Goal: Task Accomplishment & Management: Use online tool/utility

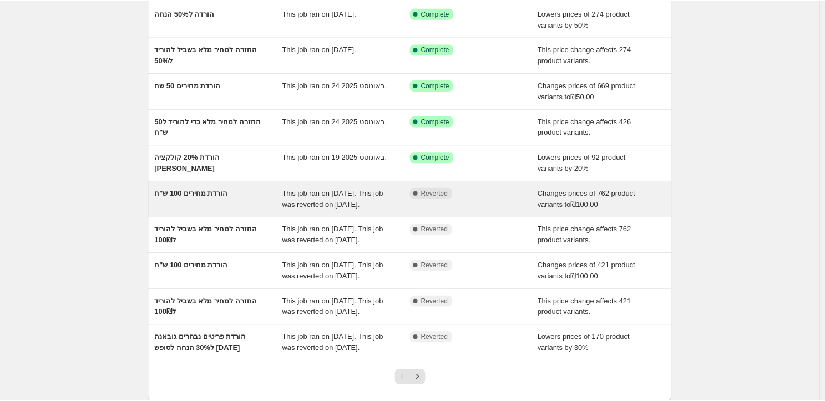
scroll to position [151, 0]
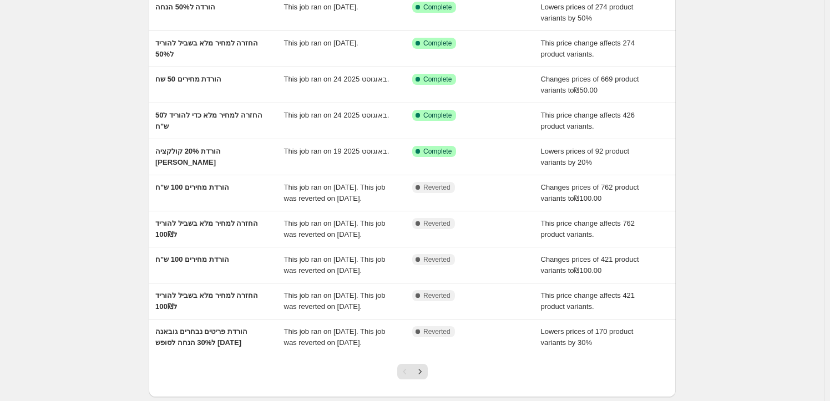
scroll to position [50, 0]
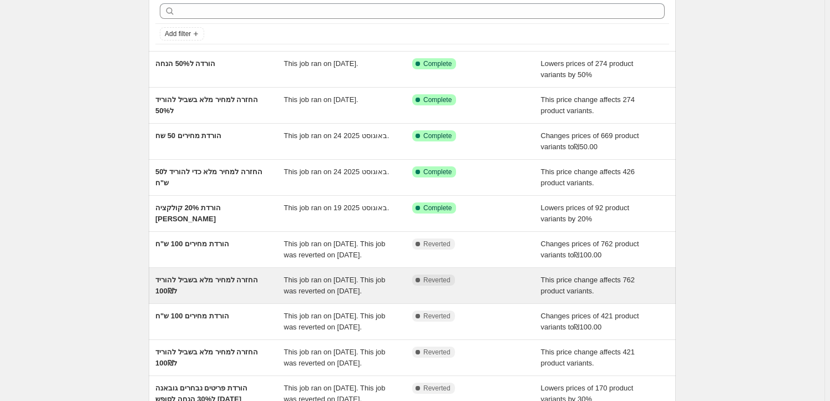
click at [244, 284] on div "החזרה למחיר מלא בשביל להוריד ל100₪" at bounding box center [219, 286] width 129 height 22
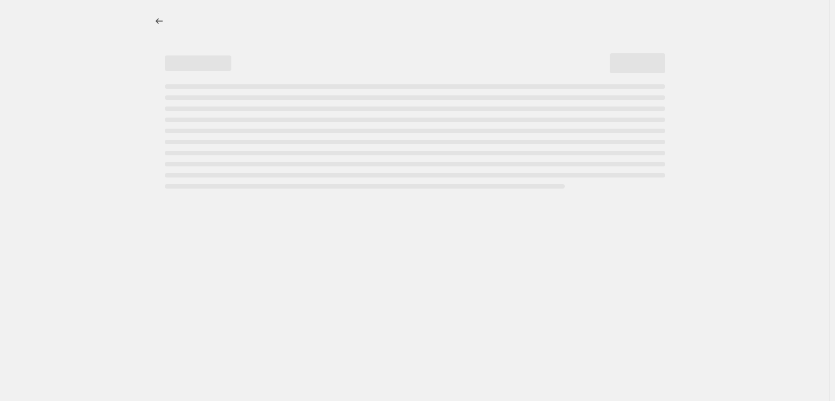
select select "ecap"
select select "remove"
select select "collection"
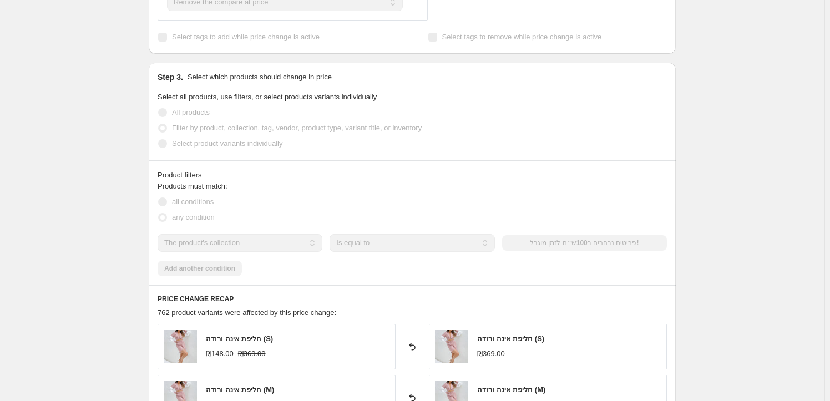
click at [273, 256] on div "Products must match: all conditions any condition The product The product's col…" at bounding box center [412, 228] width 509 height 95
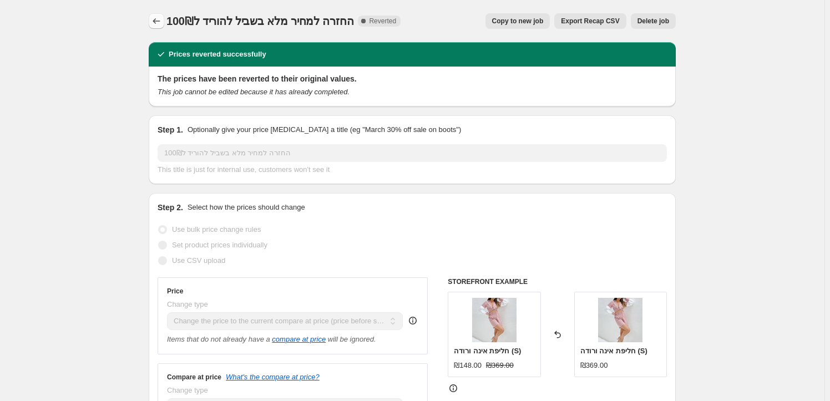
click at [155, 20] on icon "Price change jobs" at bounding box center [156, 21] width 11 height 11
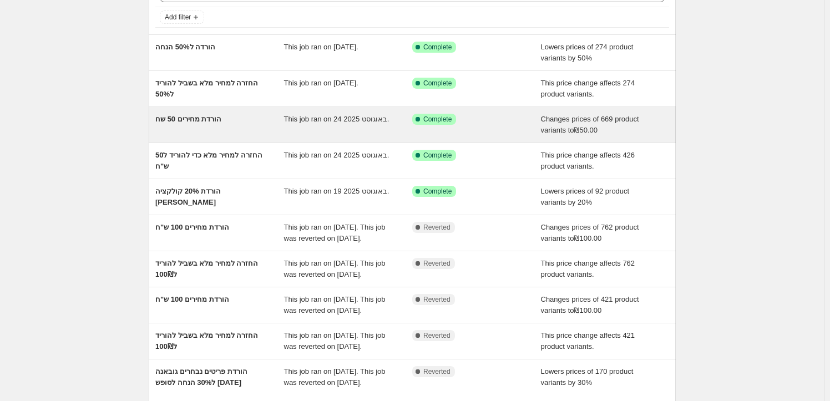
scroll to position [203, 0]
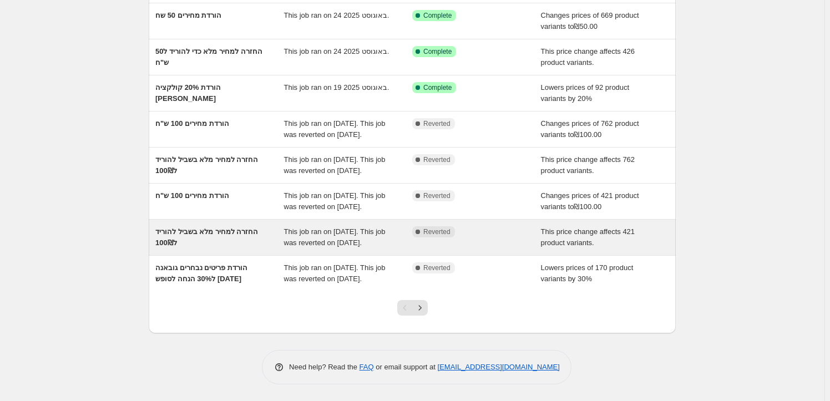
click at [241, 228] on span "החזרה למחיר מלא בשביל להוריד ל100₪" at bounding box center [206, 237] width 103 height 19
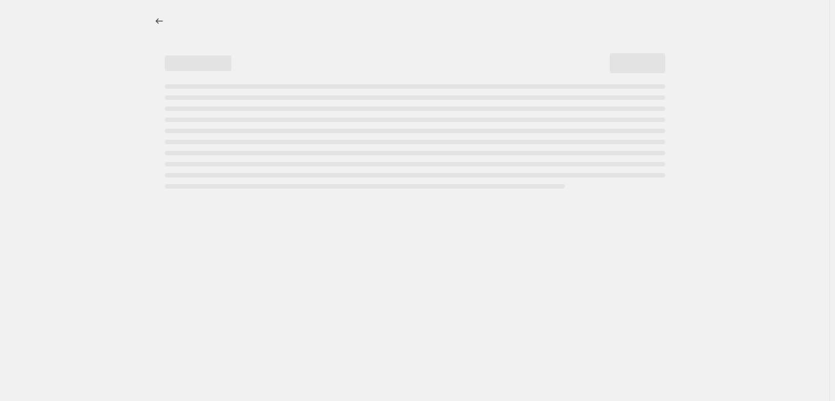
select select "ecap"
select select "remove"
select select "collection"
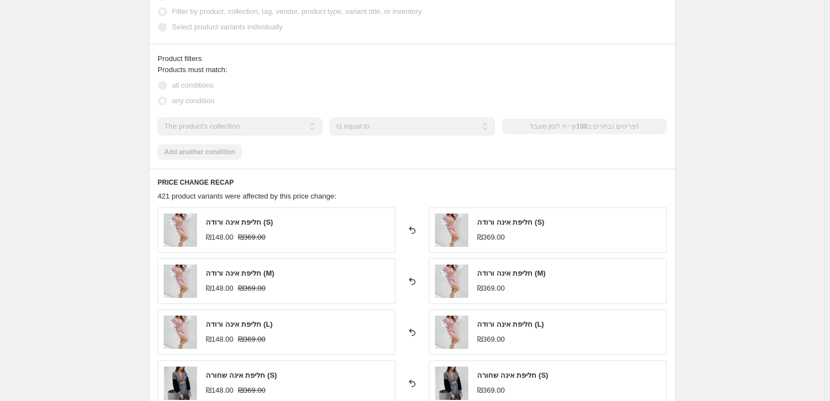
scroll to position [555, 0]
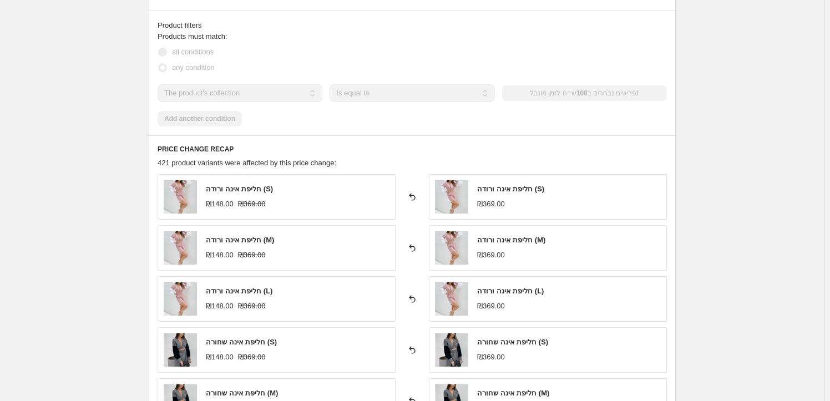
click at [271, 81] on div "Products must match: all conditions any condition The product The product's col…" at bounding box center [412, 78] width 509 height 95
click at [582, 95] on div "The product The product's collection The product's tag The product's vendor The…" at bounding box center [412, 93] width 509 height 18
click at [584, 95] on div "The product The product's collection The product's tag The product's vendor The…" at bounding box center [412, 93] width 509 height 18
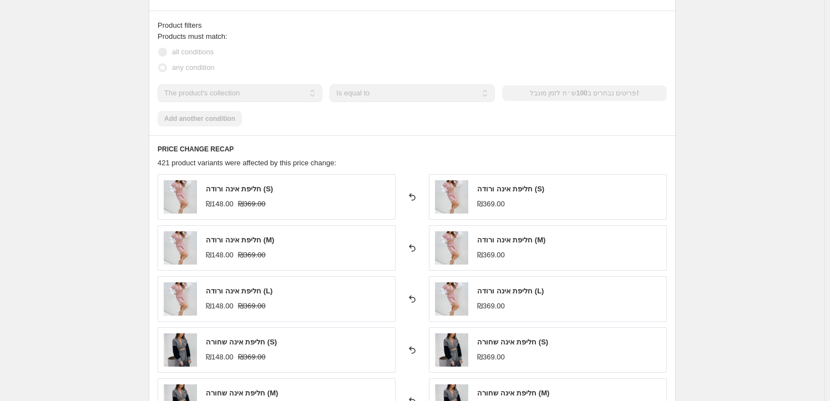
click at [592, 95] on div "The product The product's collection The product's tag The product's vendor The…" at bounding box center [412, 93] width 509 height 18
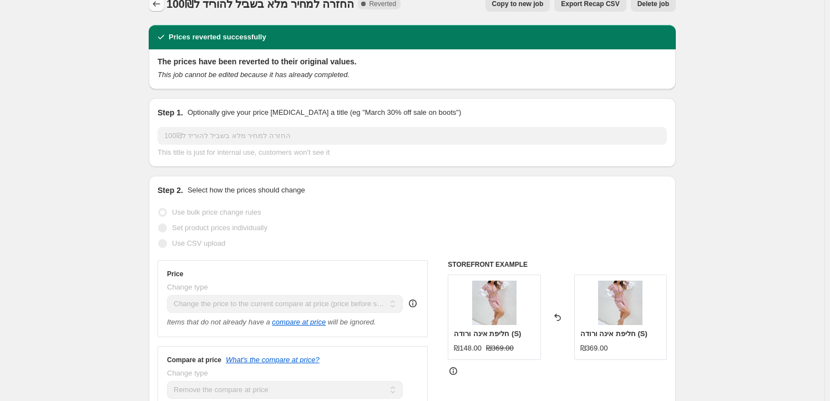
scroll to position [0, 0]
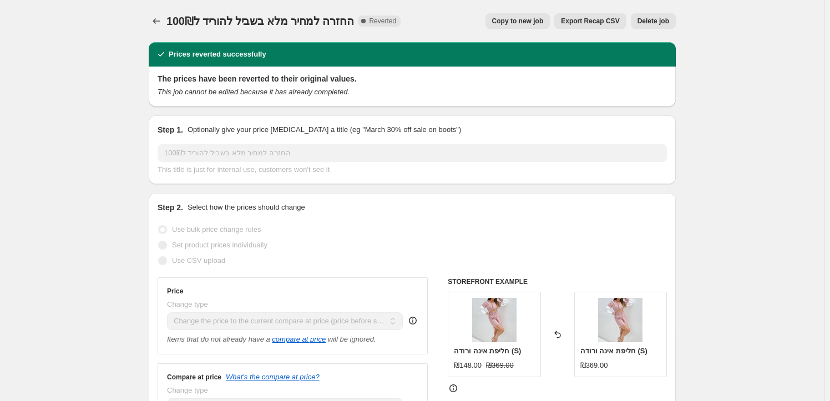
click at [155, 21] on icon "Price change jobs" at bounding box center [156, 21] width 7 height 6
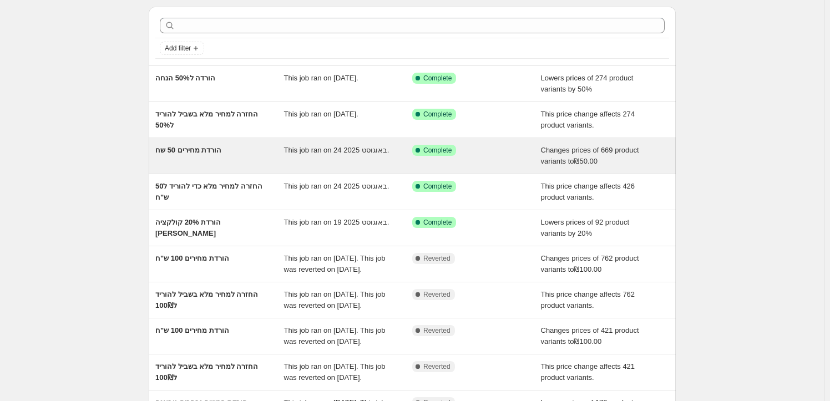
scroll to position [50, 0]
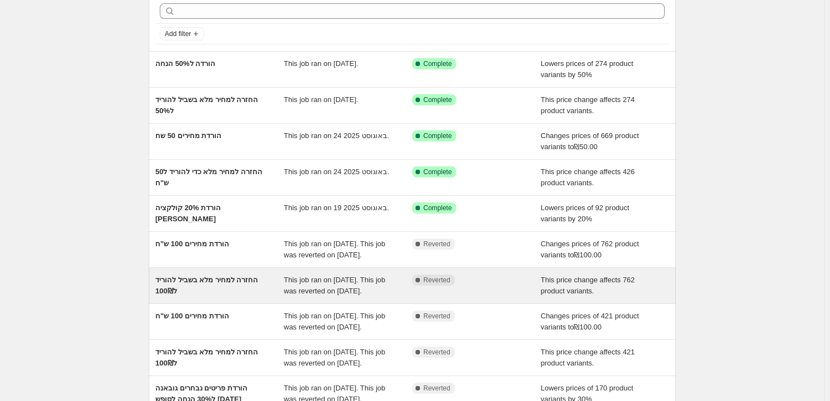
click at [290, 279] on span "This job ran on [DATE]. This job was reverted on [DATE]." at bounding box center [335, 285] width 102 height 19
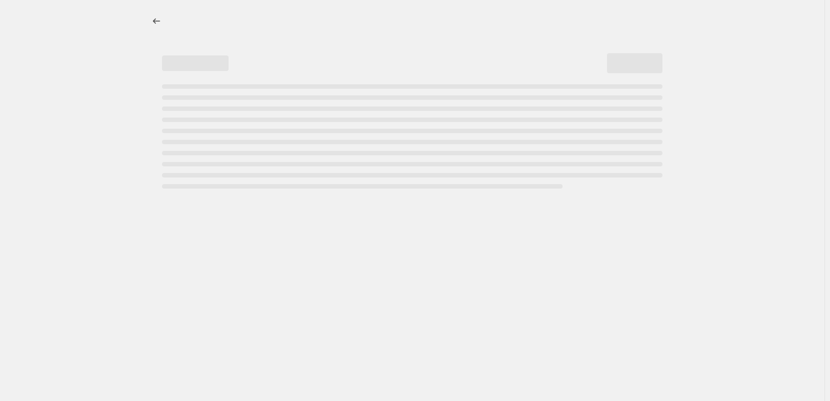
select select "ecap"
select select "remove"
select select "collection"
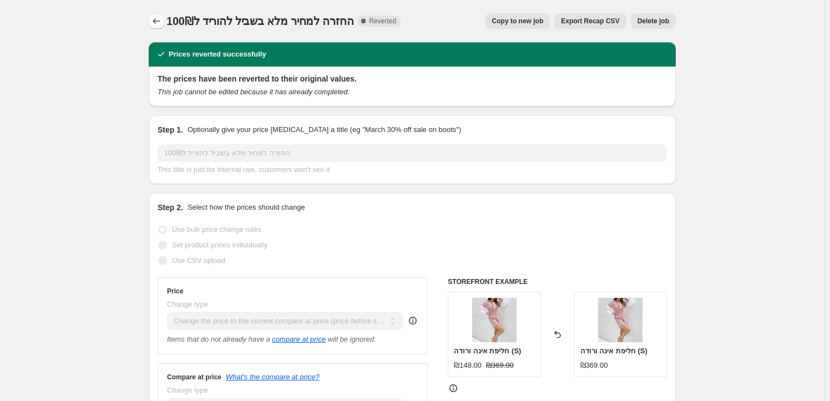
click at [160, 19] on icon "Price change jobs" at bounding box center [156, 21] width 11 height 11
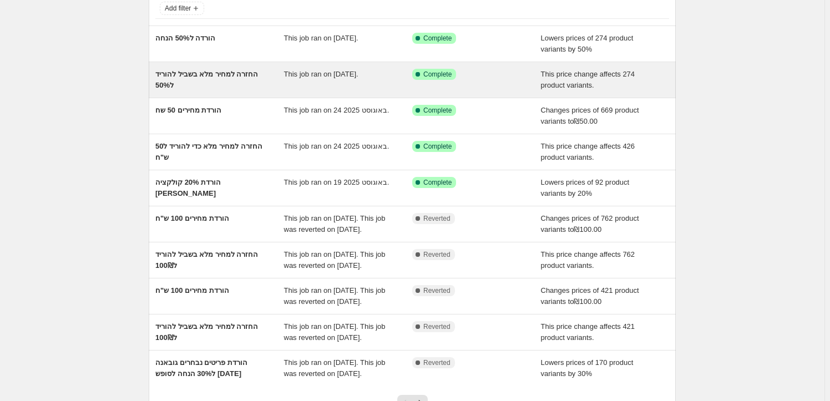
scroll to position [151, 0]
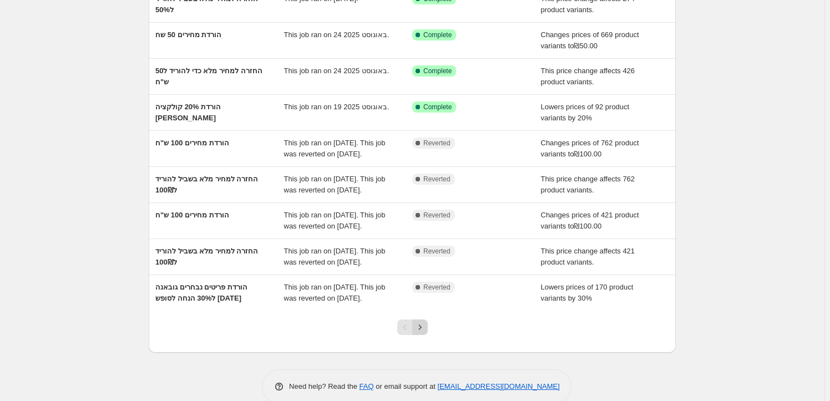
click at [428, 335] on button "Next" at bounding box center [420, 328] width 16 height 16
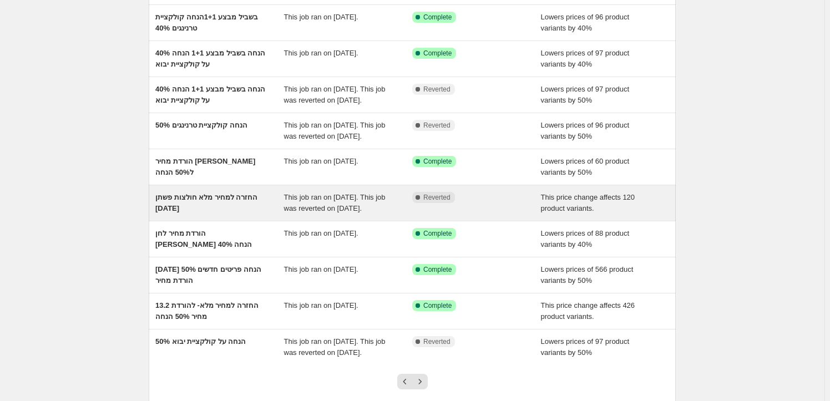
scroll to position [100, 0]
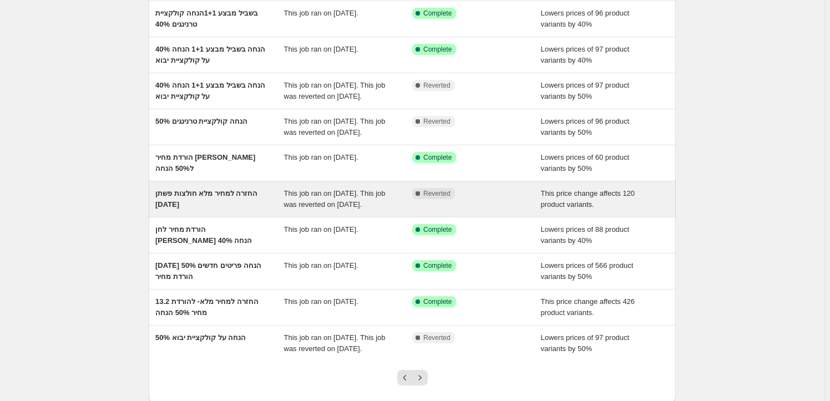
click at [271, 198] on div "החזרה למחיר מלא חולצות פשתן [DATE]" at bounding box center [219, 199] width 129 height 22
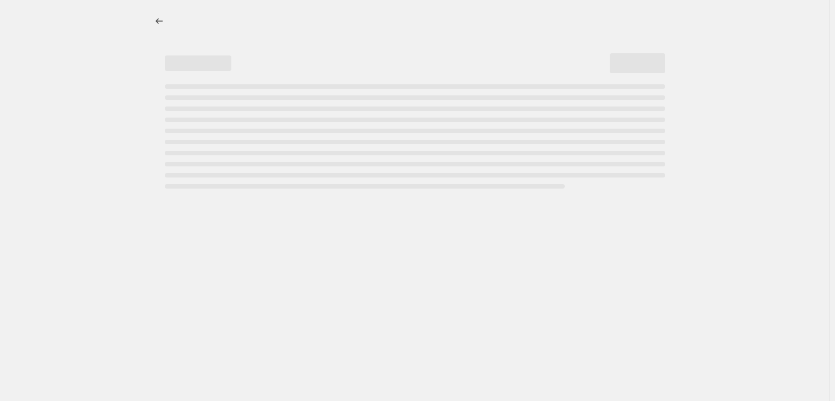
select select "ecap"
select select "remove"
select select "collection"
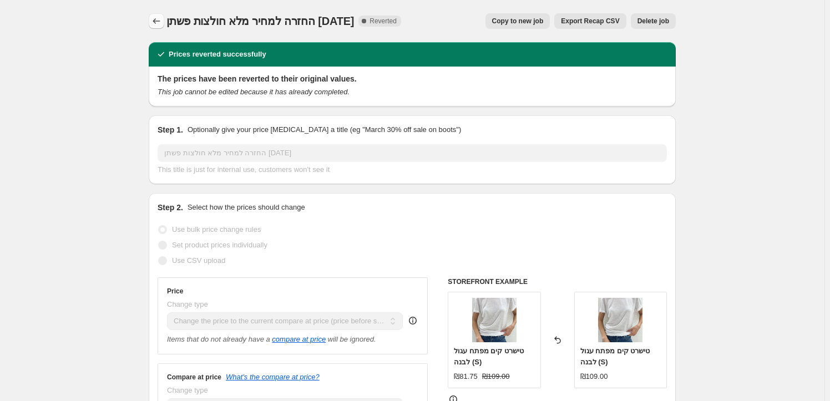
click at [153, 24] on button "Price change jobs" at bounding box center [157, 21] width 16 height 16
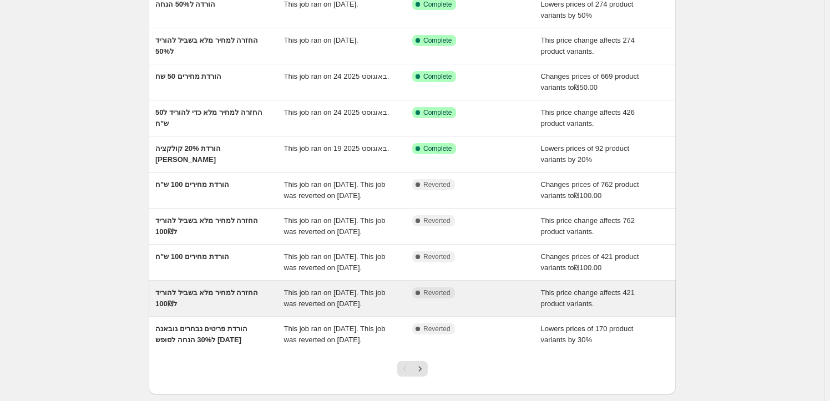
scroll to position [203, 0]
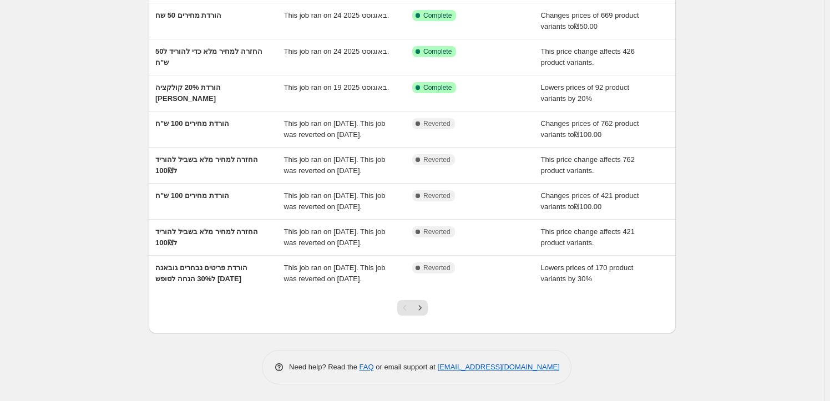
click at [406, 309] on div "Pagination" at bounding box center [405, 308] width 16 height 16
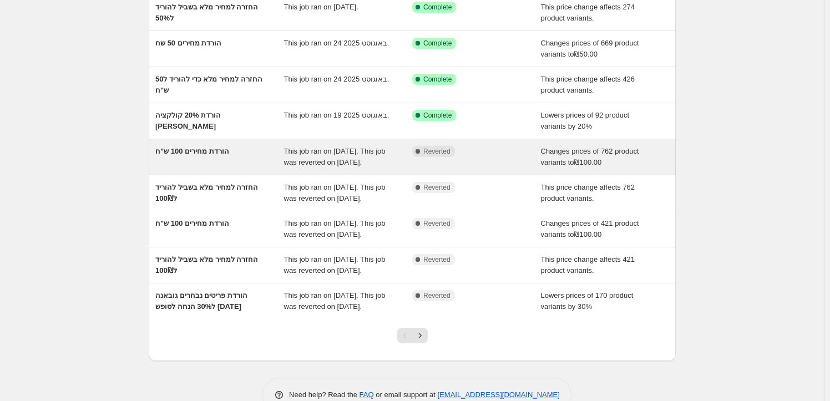
scroll to position [151, 0]
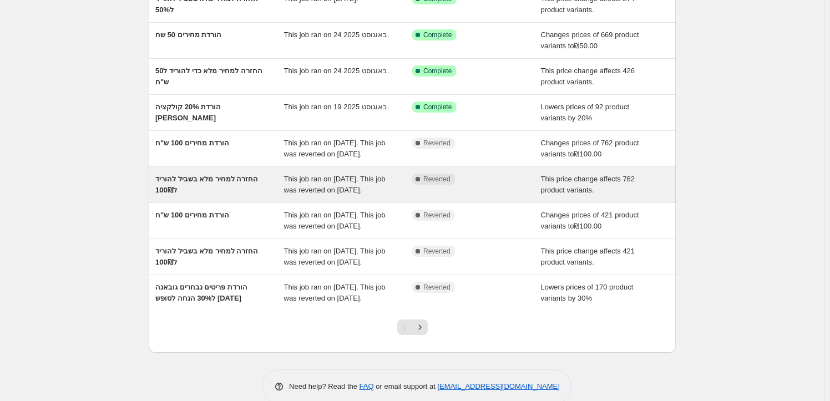
click at [259, 183] on div "החזרה למחיר מלא בשביל להוריד ל100₪" at bounding box center [219, 185] width 129 height 22
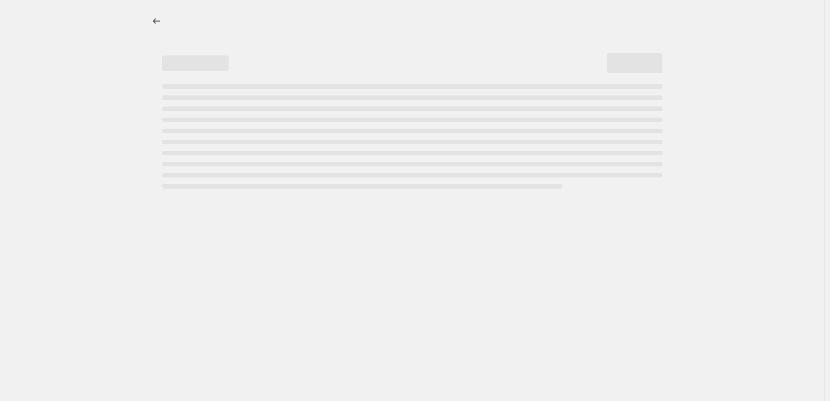
select select "ecap"
select select "remove"
select select "collection"
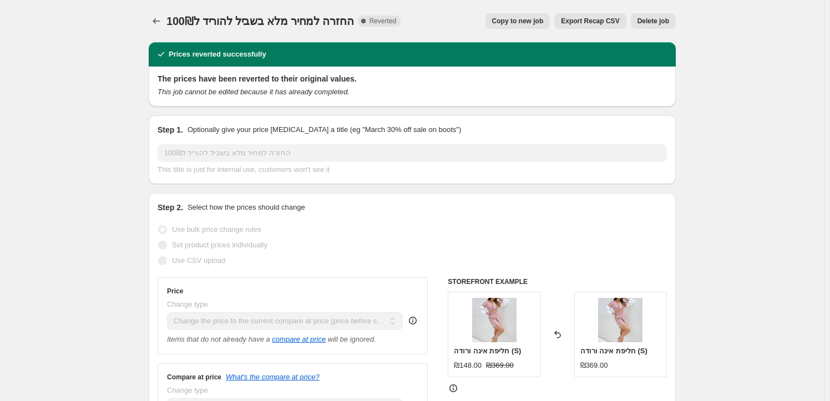
click at [527, 25] on span "Copy to new job" at bounding box center [518, 21] width 52 height 9
select select "ecap"
select select "remove"
select select "collection"
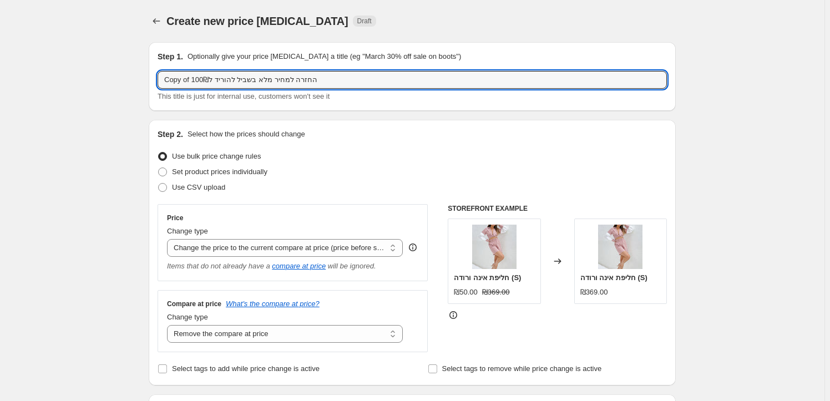
drag, startPoint x: 378, startPoint y: 77, endPoint x: 150, endPoint y: 81, distance: 228.1
click at [206, 85] on input "text" at bounding box center [412, 80] width 509 height 18
type input "החזרה למחיר מלא - קולקציית [PERSON_NAME]"
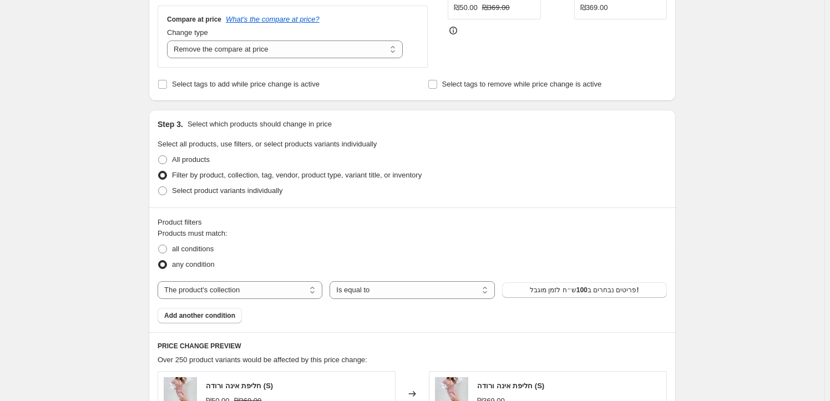
scroll to position [302, 0]
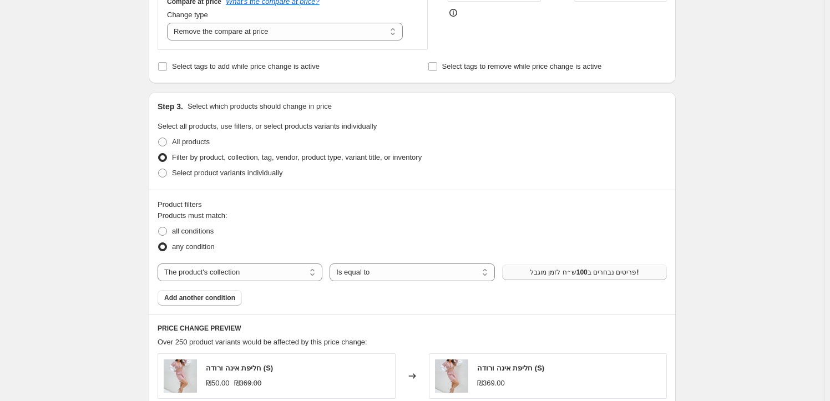
click at [614, 272] on span "פריטים נבחרים ב100ש״ח לזמן מוגבל!" at bounding box center [584, 272] width 109 height 9
click at [578, 275] on span "פריטים נבחרים ב100ש״ח לזמן מוגבל!" at bounding box center [584, 272] width 109 height 9
click at [610, 272] on span "פריטים נבחרים ב100ש״ח לזמן מוגבל!" at bounding box center [584, 272] width 109 height 9
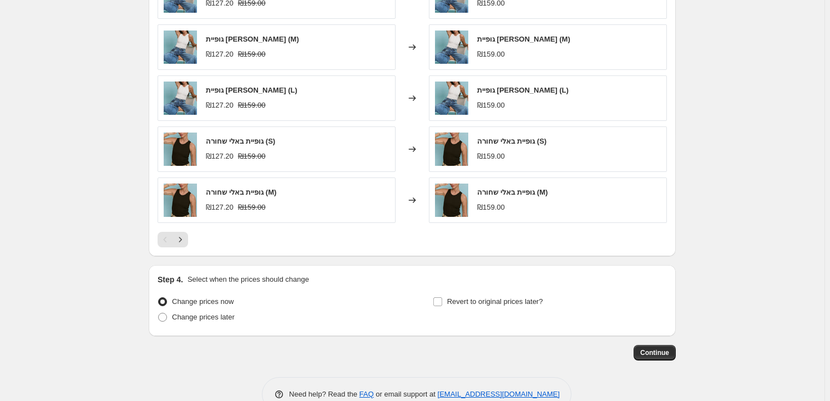
scroll to position [706, 0]
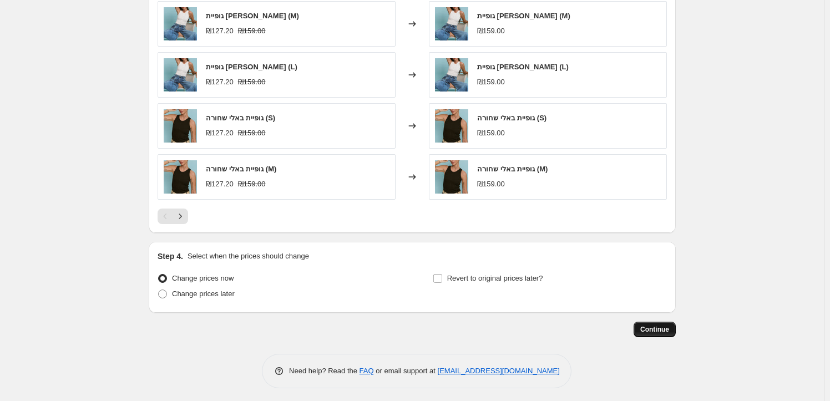
click at [660, 330] on span "Continue" at bounding box center [654, 329] width 29 height 9
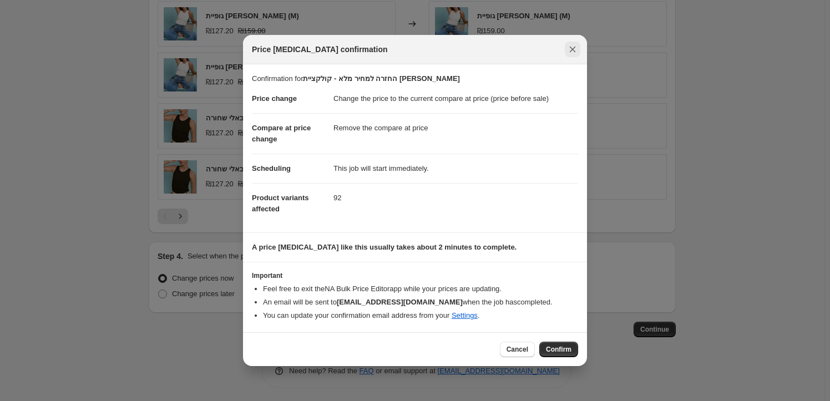
click at [571, 47] on icon "Close" at bounding box center [572, 49] width 11 height 11
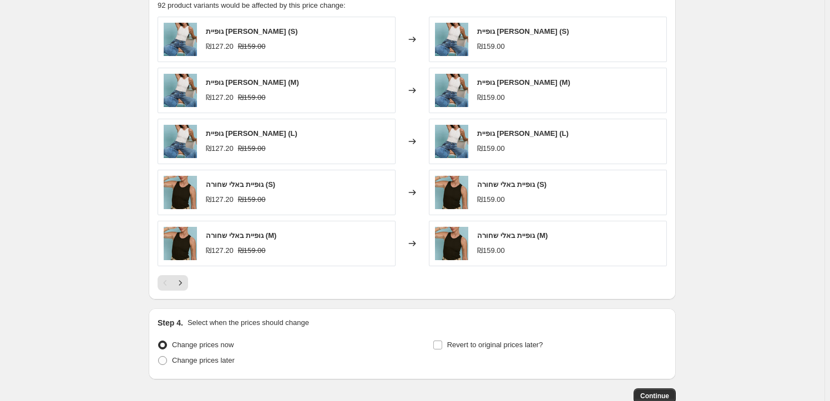
scroll to position [504, 0]
